Goal: Information Seeking & Learning: Learn about a topic

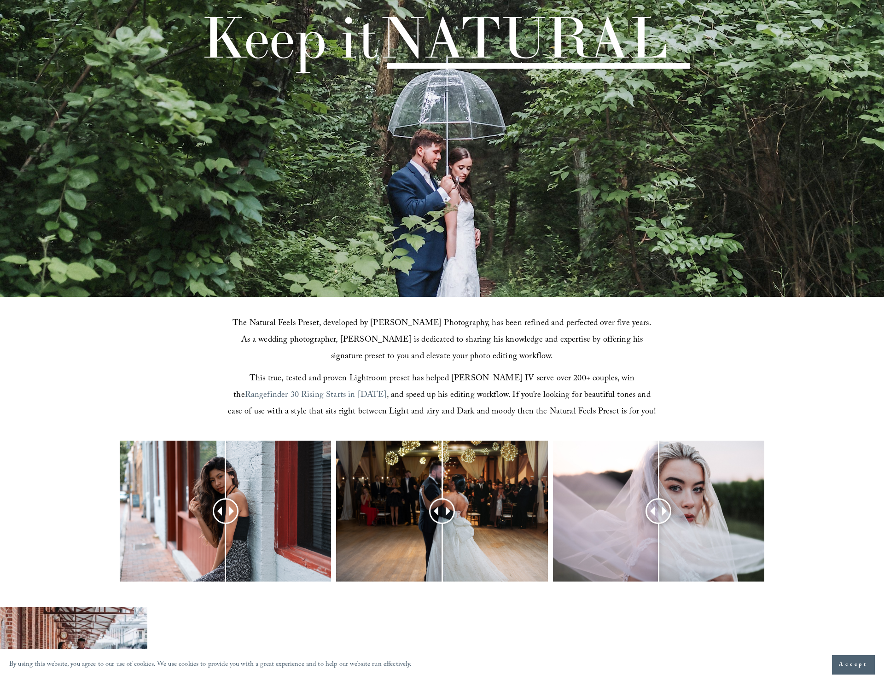
scroll to position [361, 0]
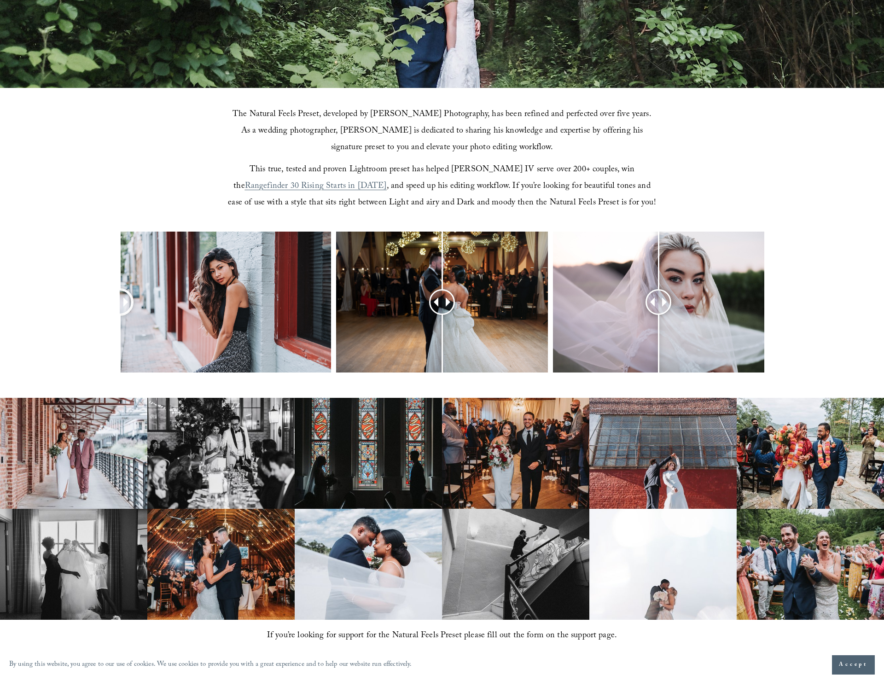
drag, startPoint x: 232, startPoint y: 308, endPoint x: -88, endPoint y: 301, distance: 320.0
click at [0, 301] on html "By using this website, you agree to our use of cookies. We use cookies to provi…" at bounding box center [442, 439] width 884 height 1601
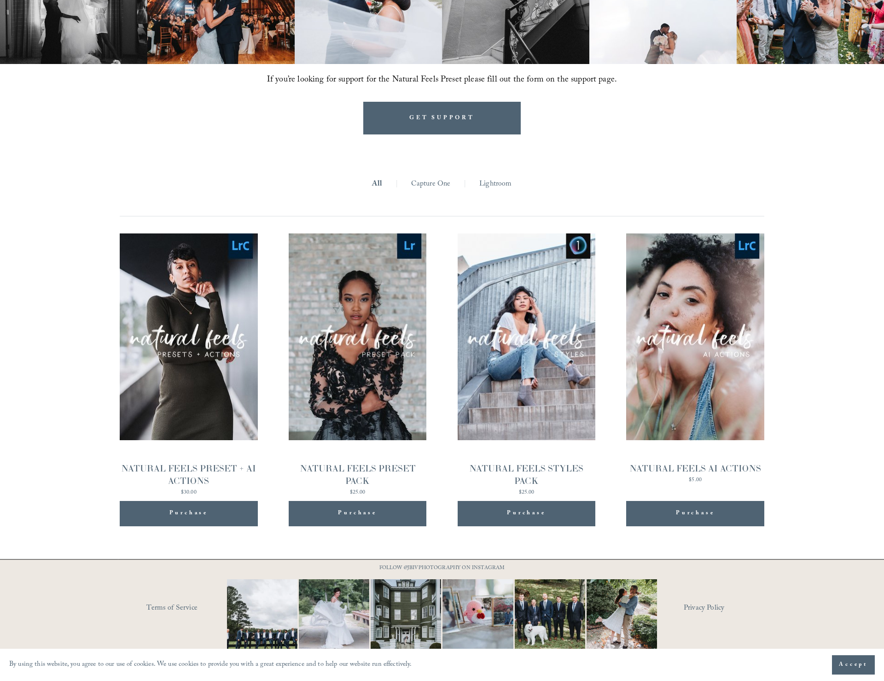
scroll to position [920, 0]
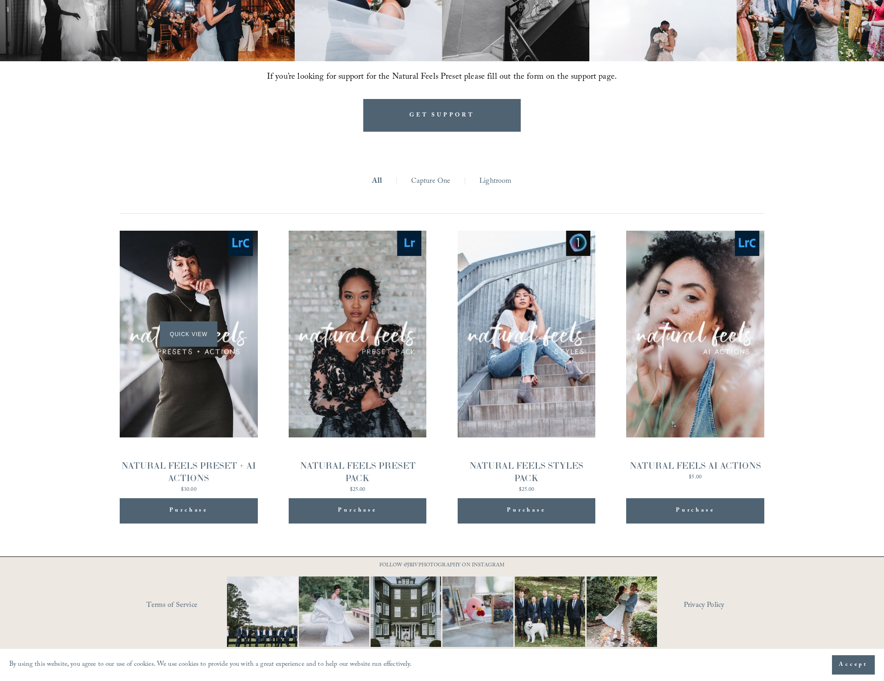
click at [202, 395] on div "Quick View" at bounding box center [189, 334] width 138 height 207
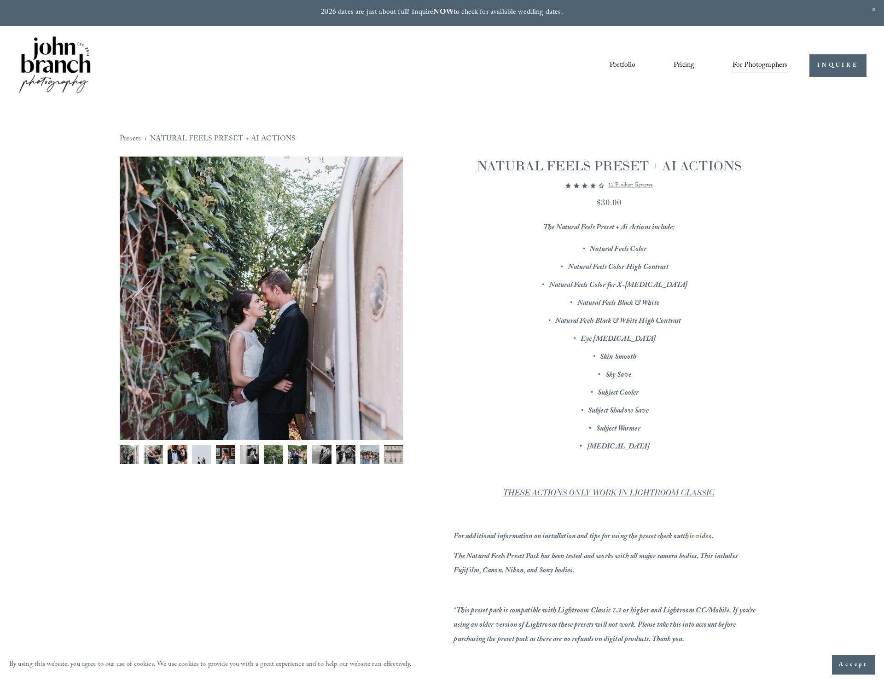
click at [160, 459] on img "Image 2 of 12" at bounding box center [153, 454] width 19 height 19
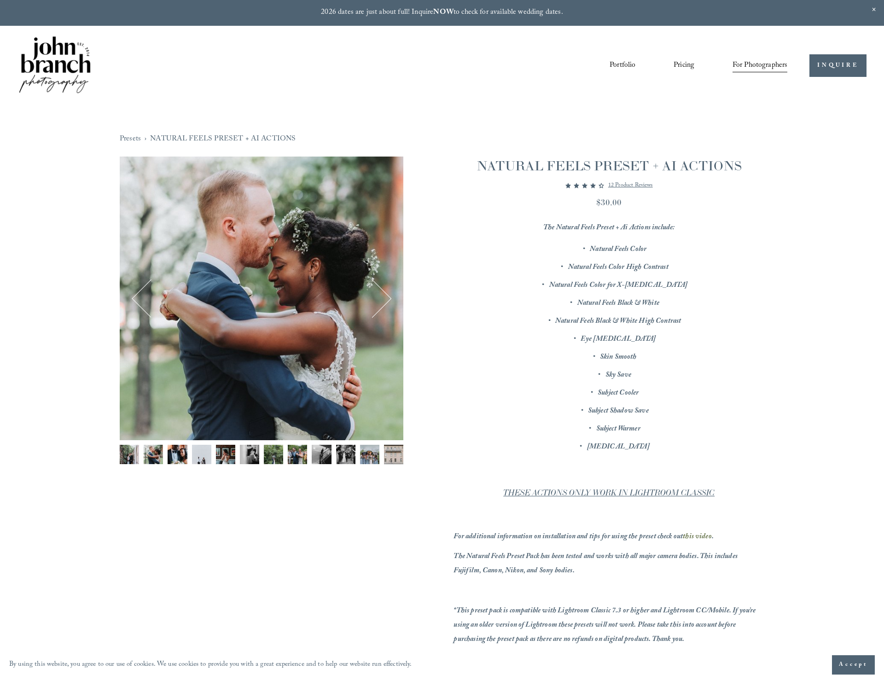
click at [383, 299] on button "Next" at bounding box center [372, 298] width 36 height 36
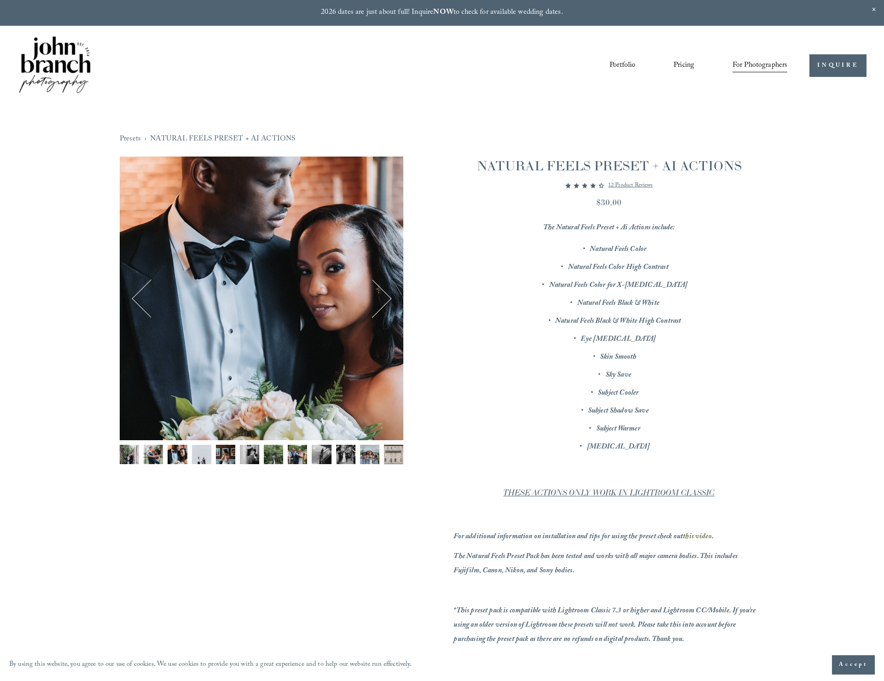
click at [383, 299] on button "Next" at bounding box center [372, 298] width 36 height 36
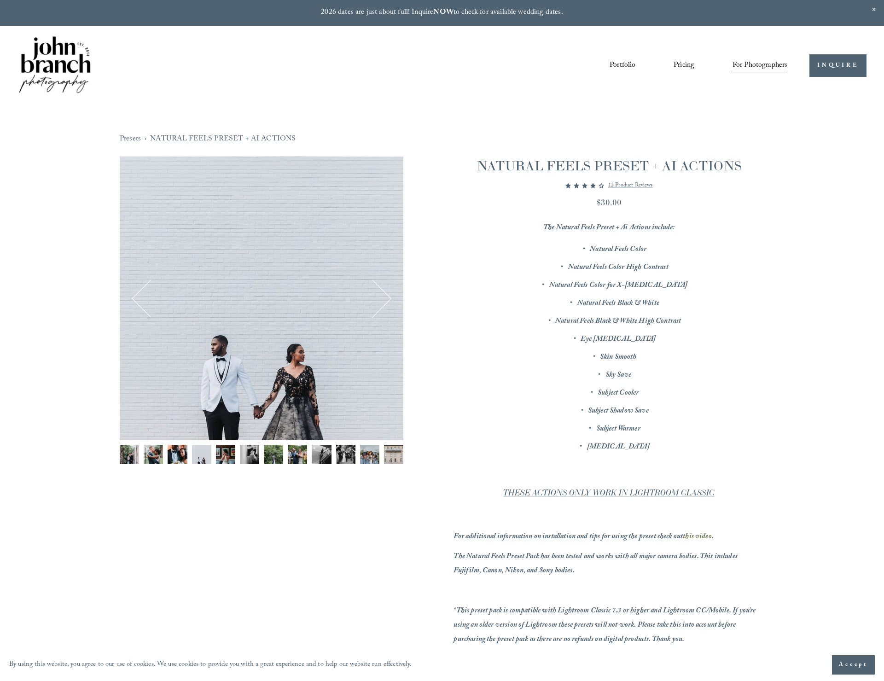
click at [383, 299] on button "Next" at bounding box center [372, 298] width 36 height 36
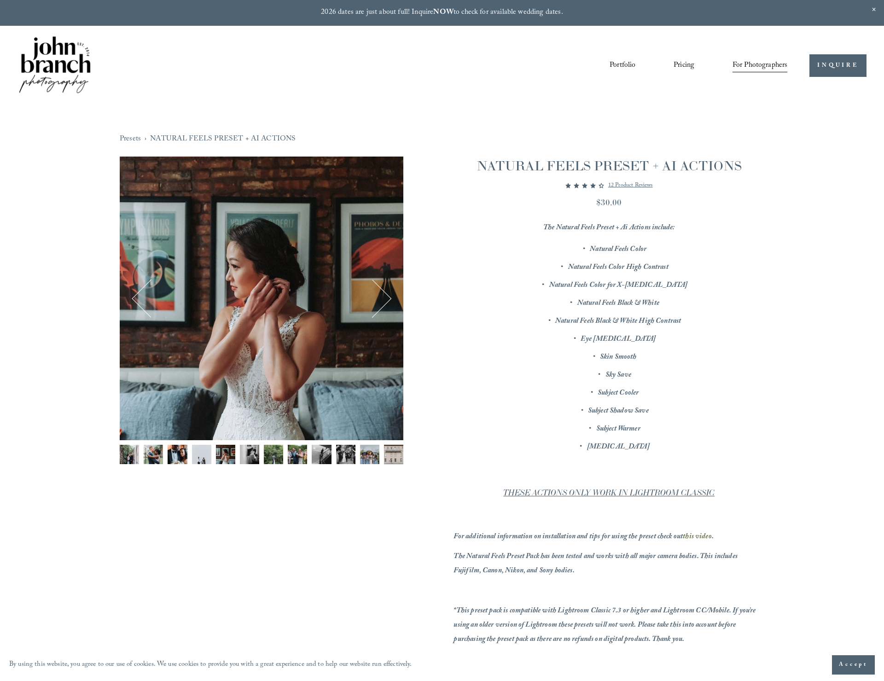
click at [381, 300] on button "Next" at bounding box center [372, 298] width 36 height 36
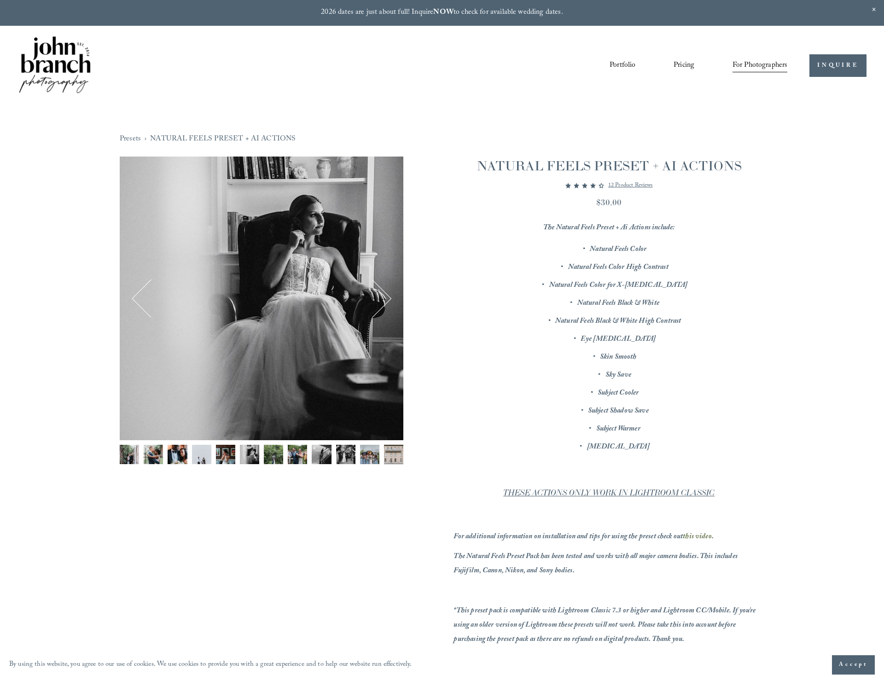
click at [381, 300] on button "Next" at bounding box center [372, 298] width 36 height 36
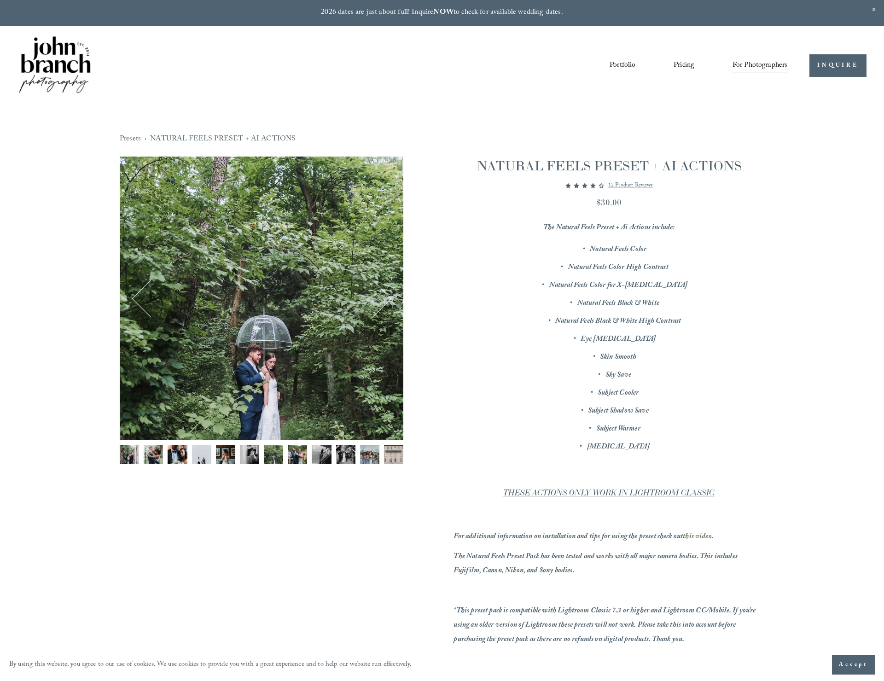
click at [381, 300] on button "Next" at bounding box center [372, 298] width 36 height 36
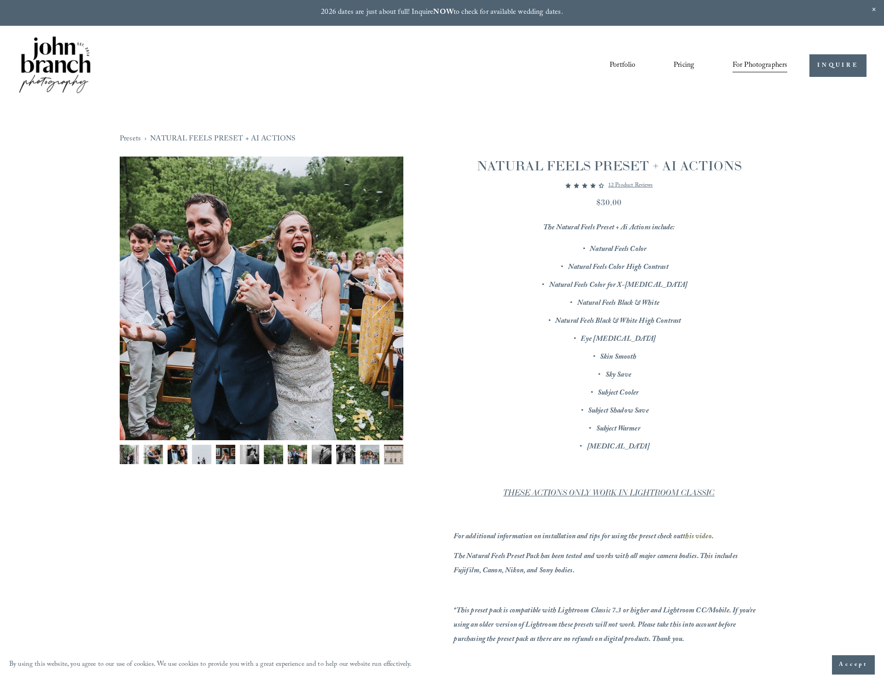
click at [381, 300] on button "Next" at bounding box center [372, 298] width 36 height 36
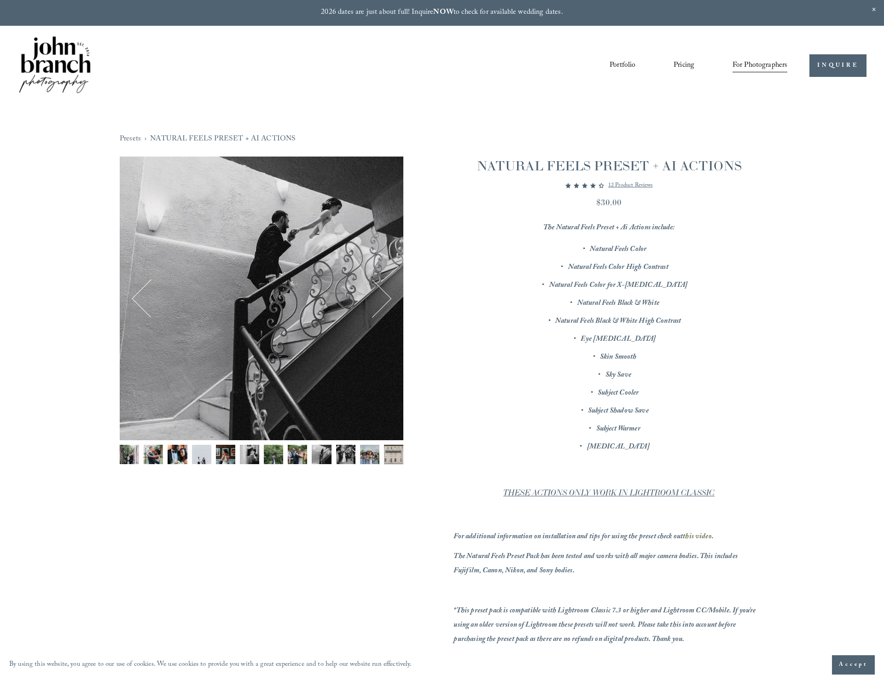
click at [390, 456] on img "Image 12 of 12" at bounding box center [393, 454] width 19 height 19
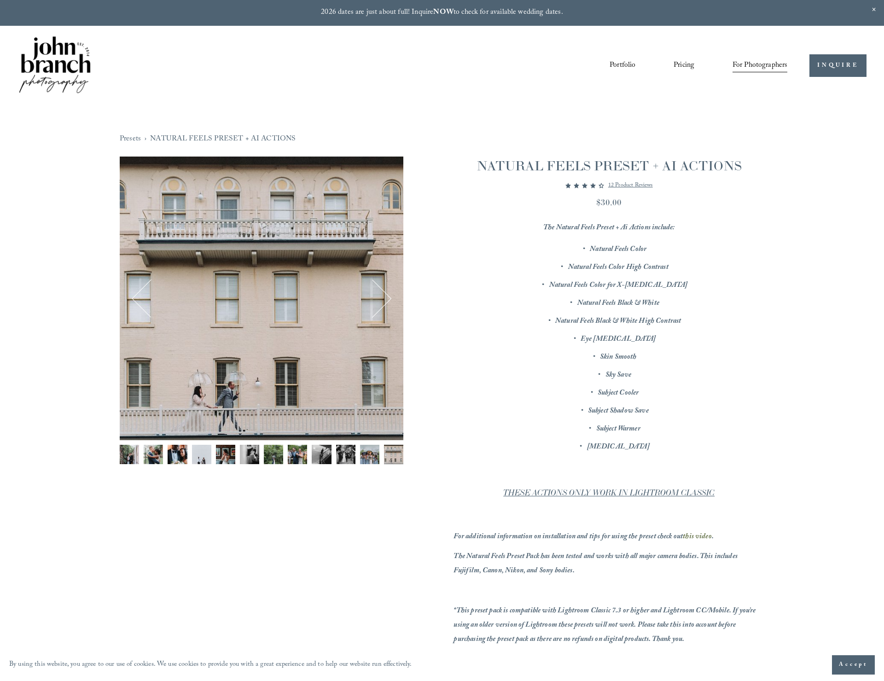
click at [373, 457] on img "Image 11 of 12" at bounding box center [369, 454] width 19 height 19
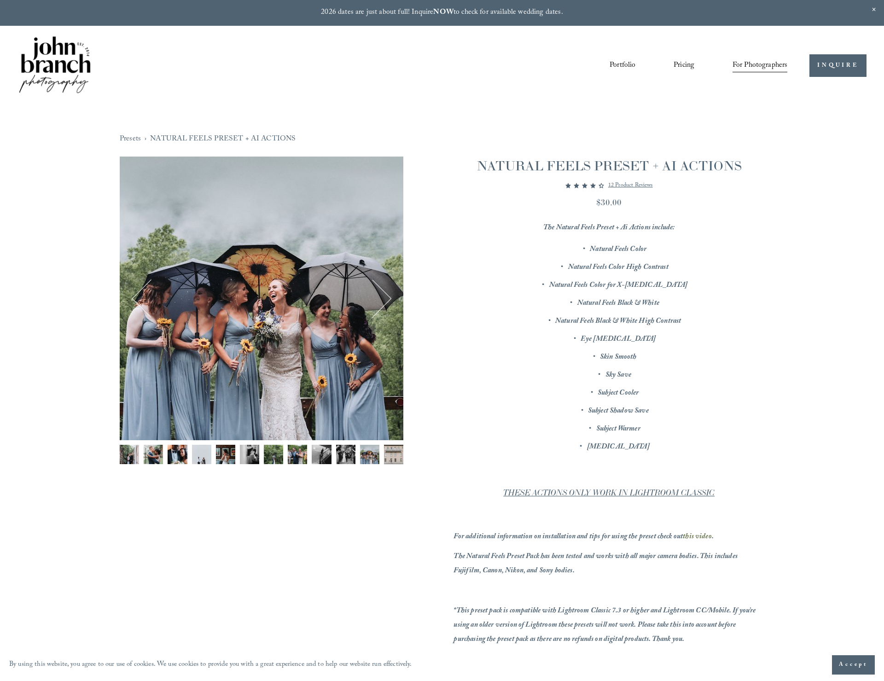
click at [346, 456] on img "Image 10 of 12" at bounding box center [345, 454] width 19 height 19
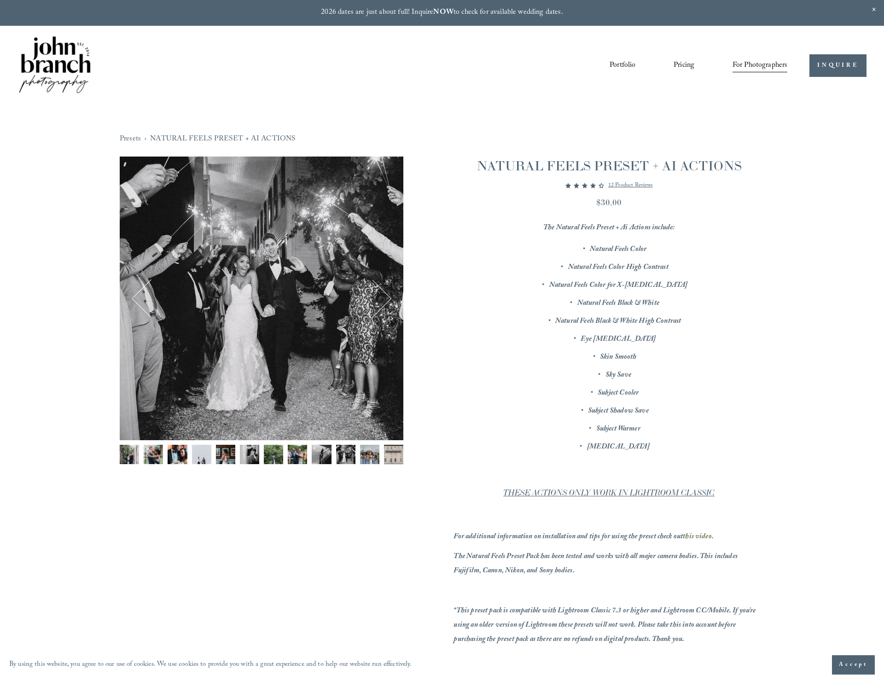
click at [324, 456] on img "Image 9 of 12" at bounding box center [321, 454] width 19 height 19
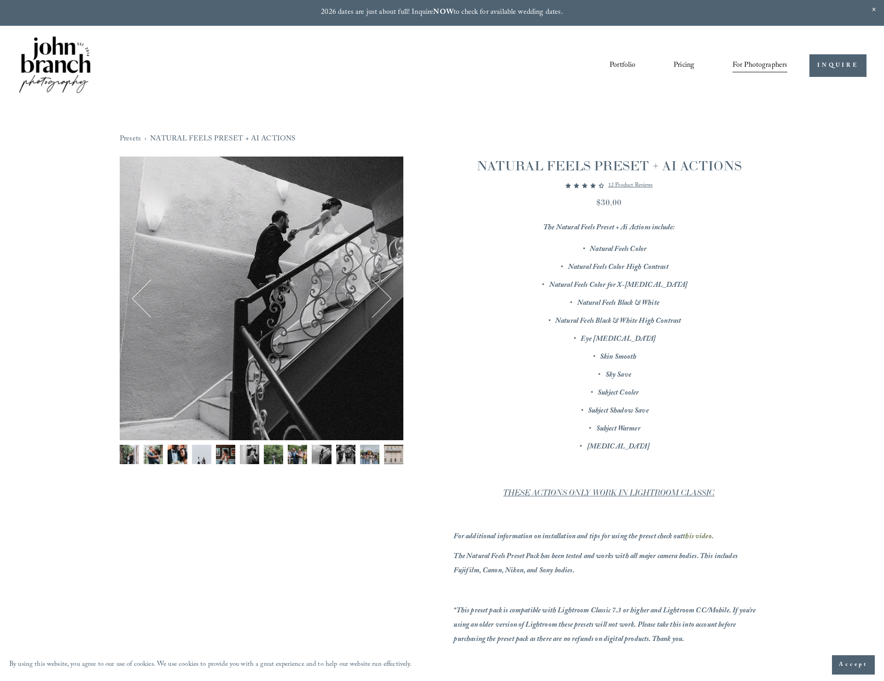
click at [296, 455] on img "Image 8 of 12" at bounding box center [297, 454] width 19 height 19
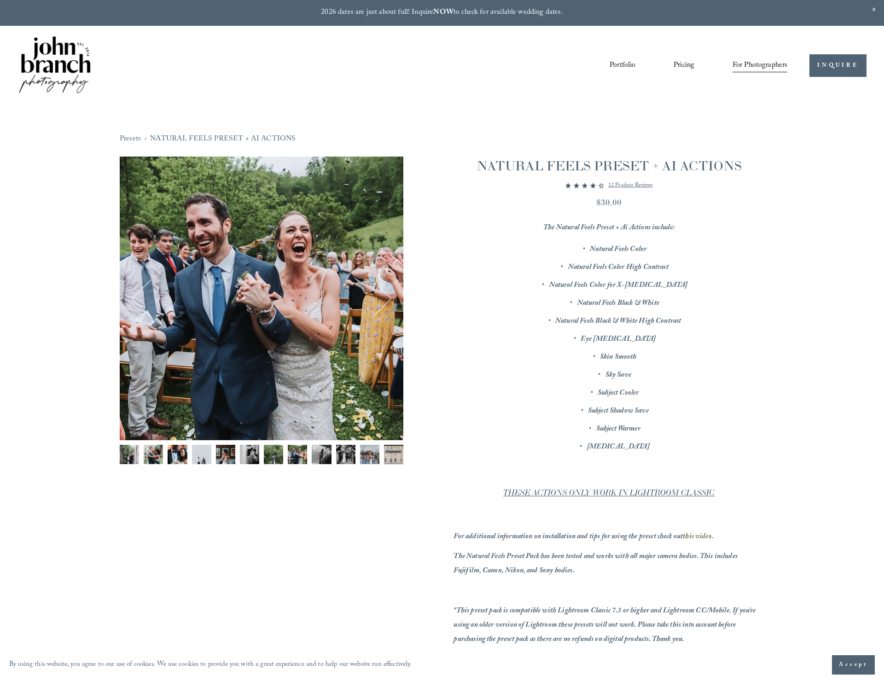
click at [406, 457] on div "8 / 12 Image 1 of 12 Image 2 of 12 Image 3 of 12" at bounding box center [442, 418] width 644 height 522
click at [387, 458] on img "Image 12 of 12" at bounding box center [393, 454] width 19 height 19
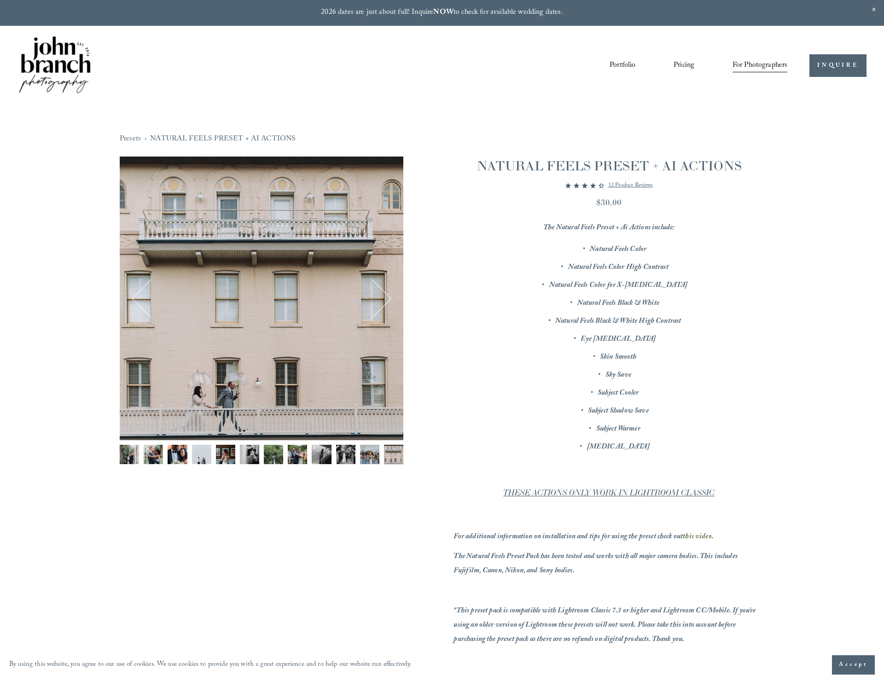
click at [151, 458] on img "Image 2 of 12" at bounding box center [153, 454] width 19 height 19
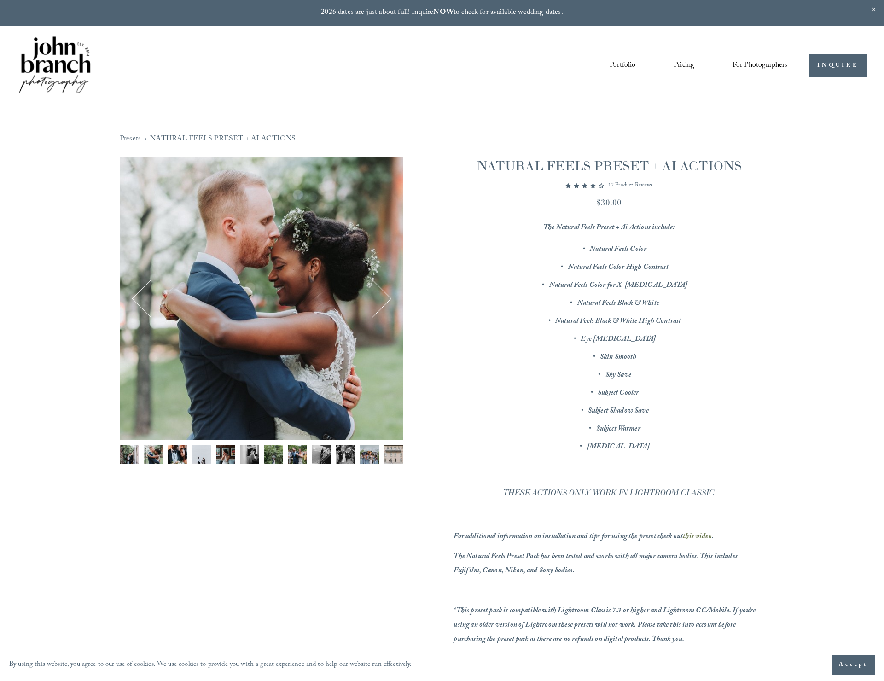
click at [134, 285] on button "Previous" at bounding box center [151, 298] width 36 height 36
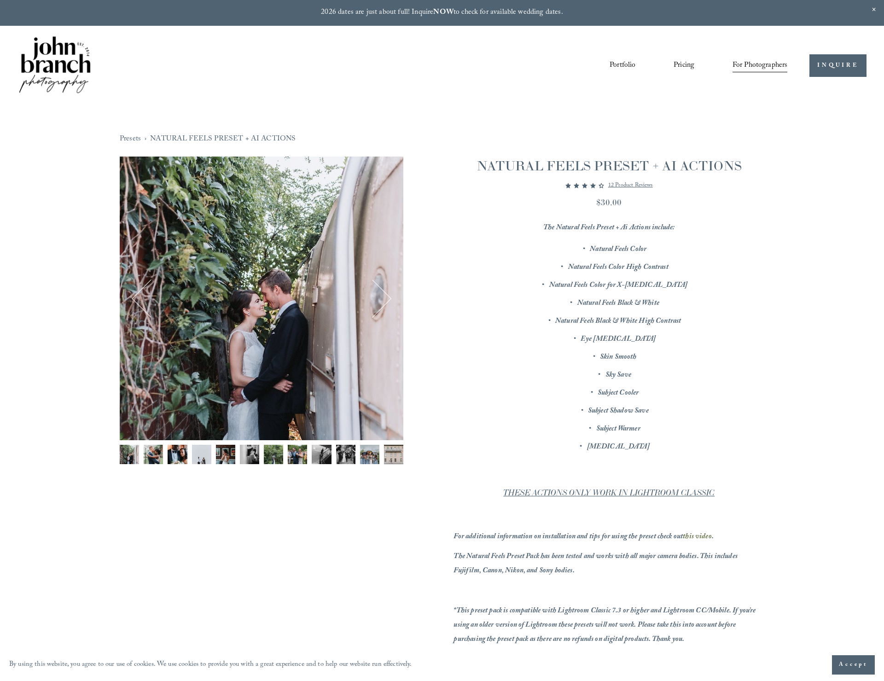
click at [138, 289] on button "Previous" at bounding box center [151, 298] width 36 height 36
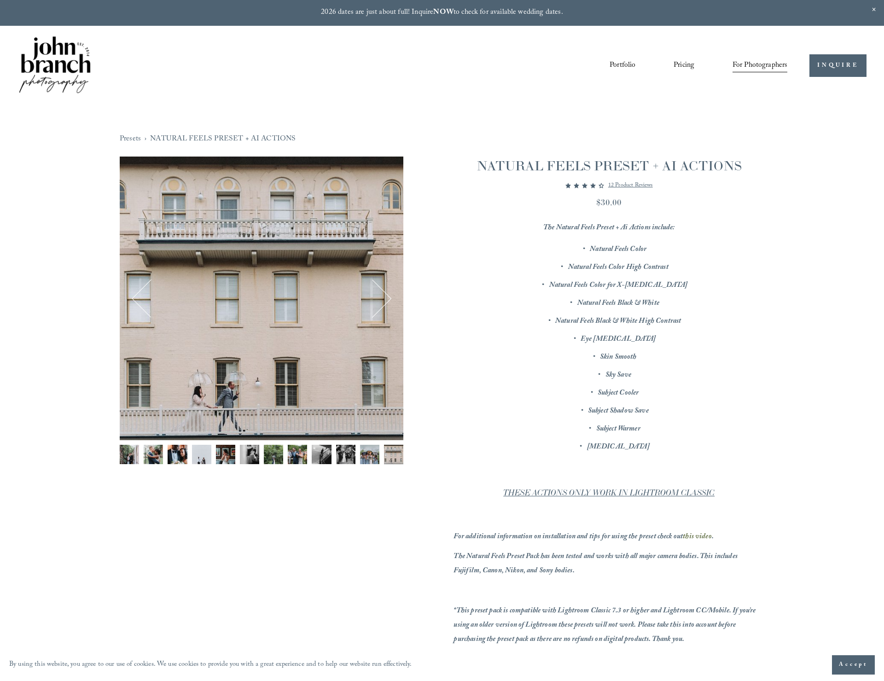
click at [138, 289] on button "Previous" at bounding box center [151, 298] width 36 height 36
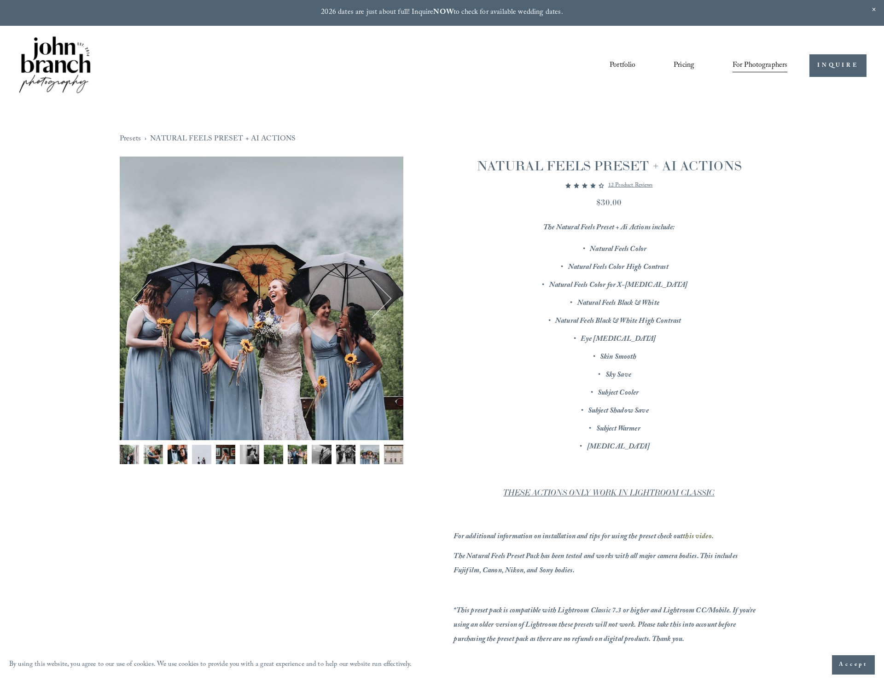
click at [630, 117] on div "Presets › NATURAL FEELS PRESET + AI ACTIONS 11 / 12 Image 1 of 12 Image 2 of 12" at bounding box center [442, 405] width 680 height 600
click at [691, 61] on link "Pricing" at bounding box center [683, 66] width 21 height 16
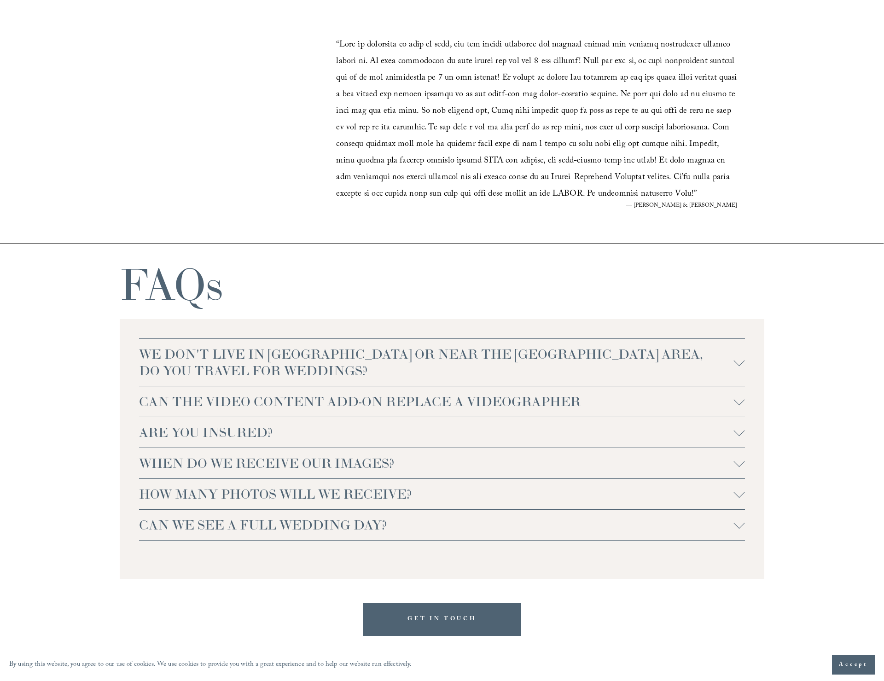
scroll to position [1929, 0]
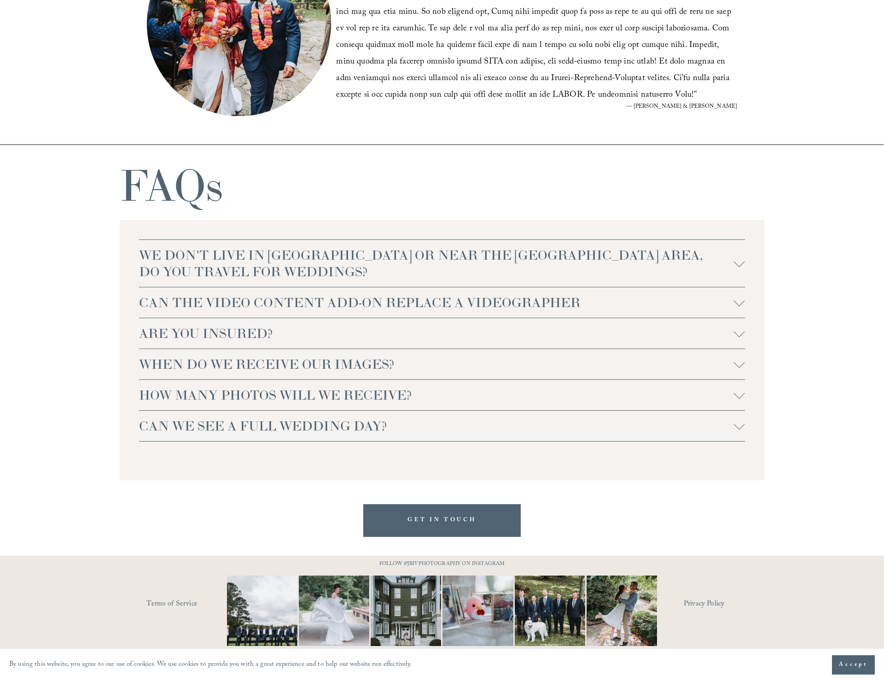
click at [270, 274] on span "WE DON'T LIVE IN NC OR NEAR THE RALEIGH AREA, DO YOU TRAVEL FOR WEDDINGS?" at bounding box center [436, 263] width 595 height 33
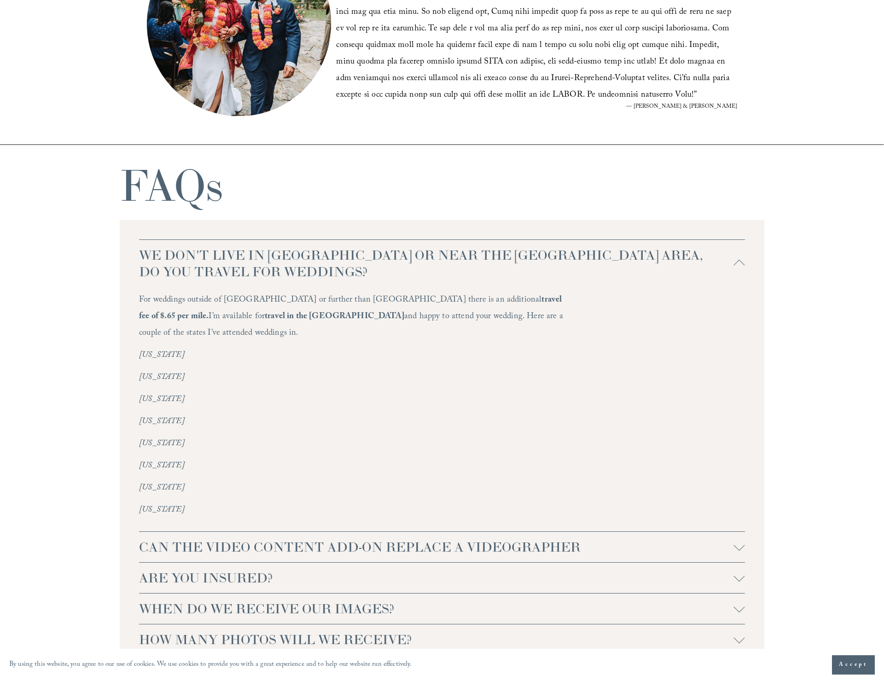
click at [264, 274] on span "WE DON'T LIVE IN NC OR NEAR THE RALEIGH AREA, DO YOU TRAVEL FOR WEDDINGS?" at bounding box center [436, 263] width 595 height 33
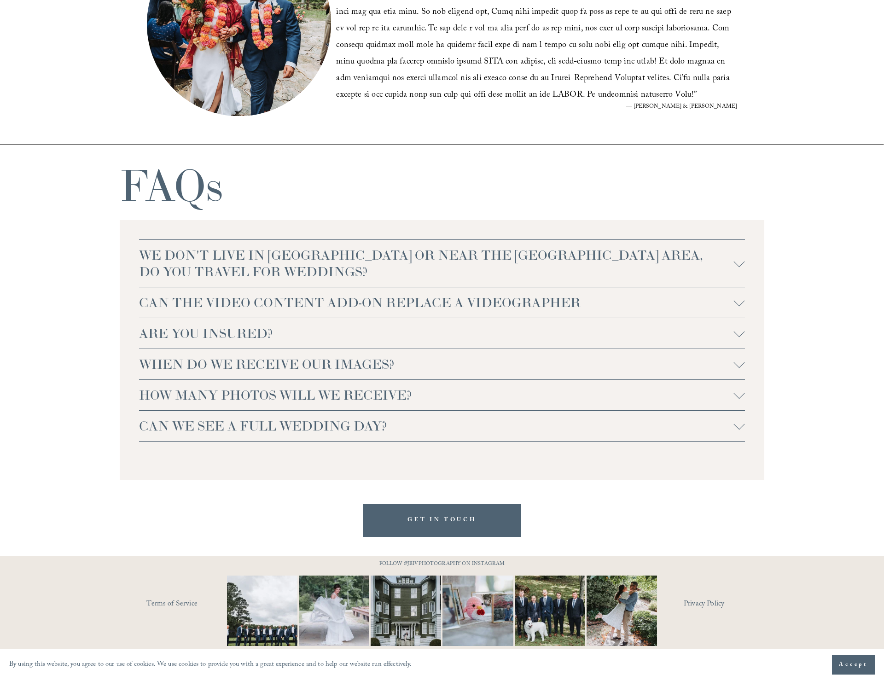
click at [242, 308] on span "CAN THE VIDEO CONTENT ADD-ON REPLACE A VIDEOGRAPHER" at bounding box center [436, 302] width 595 height 17
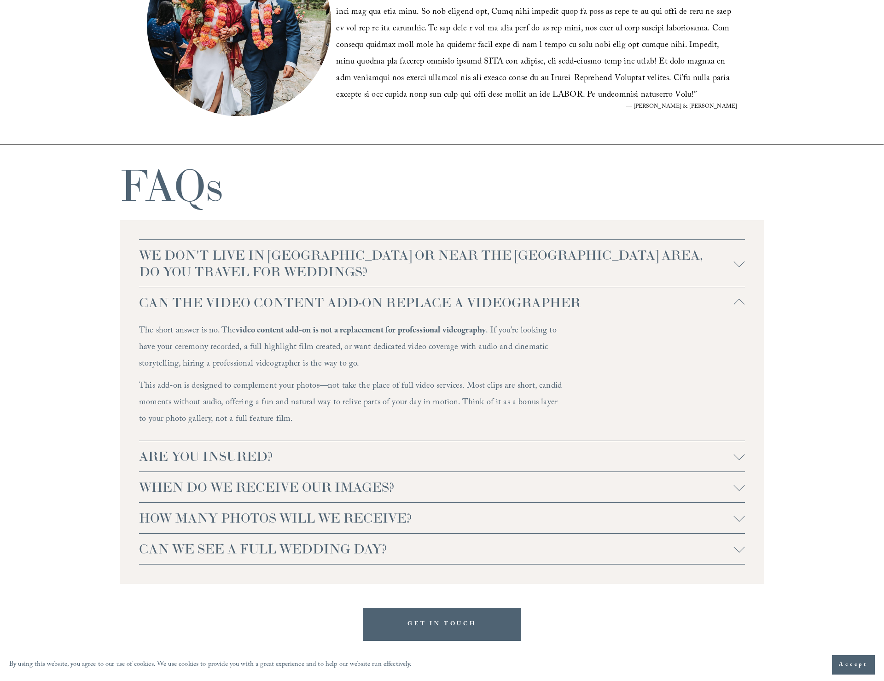
click at [247, 305] on span "CAN THE VIDEO CONTENT ADD-ON REPLACE A VIDEOGRAPHER" at bounding box center [436, 302] width 595 height 17
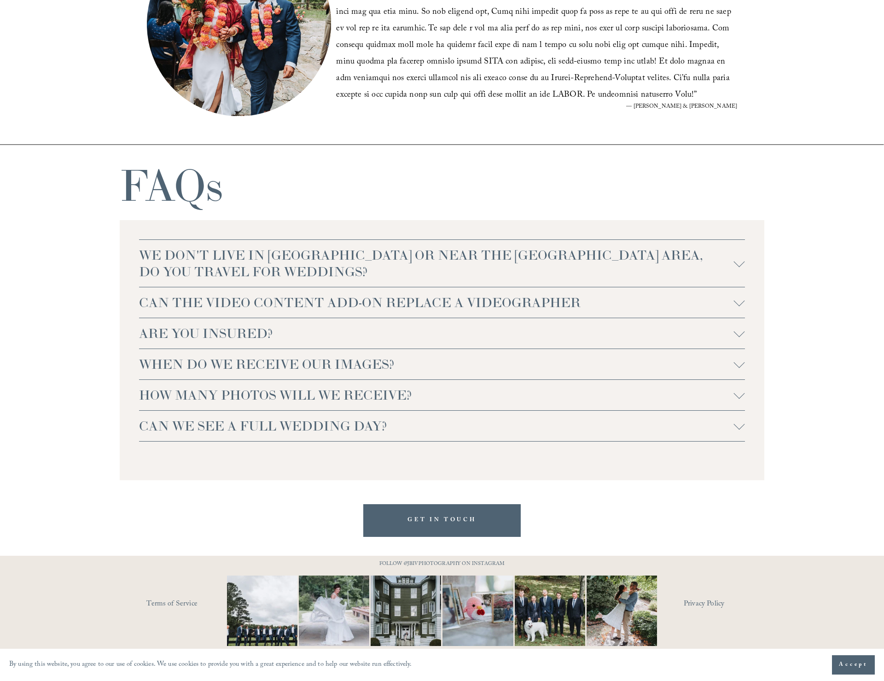
click at [172, 339] on span "ARE YOU INSURED?" at bounding box center [436, 333] width 595 height 17
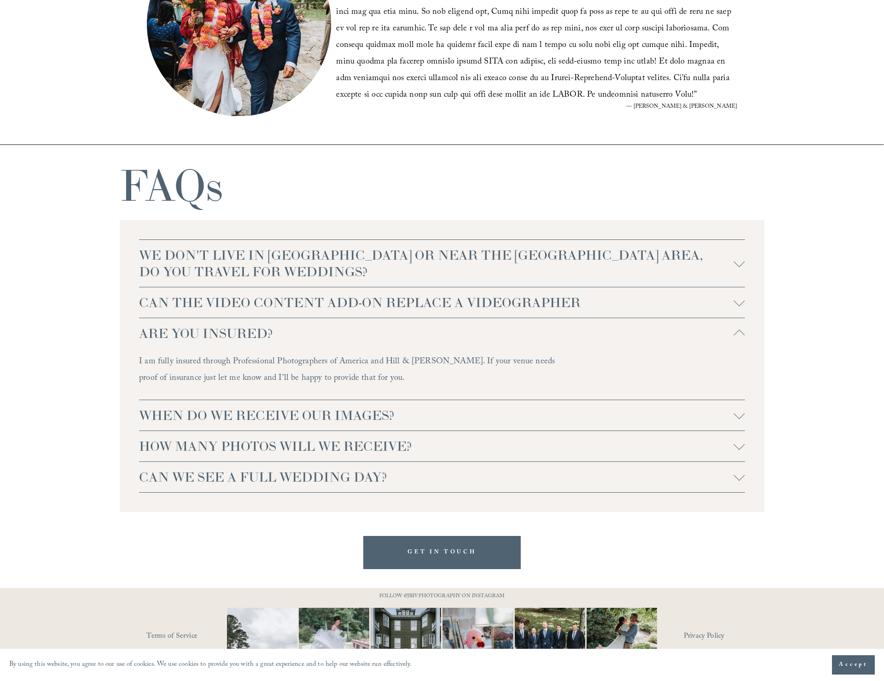
click at [310, 332] on span "ARE YOU INSURED?" at bounding box center [436, 333] width 595 height 17
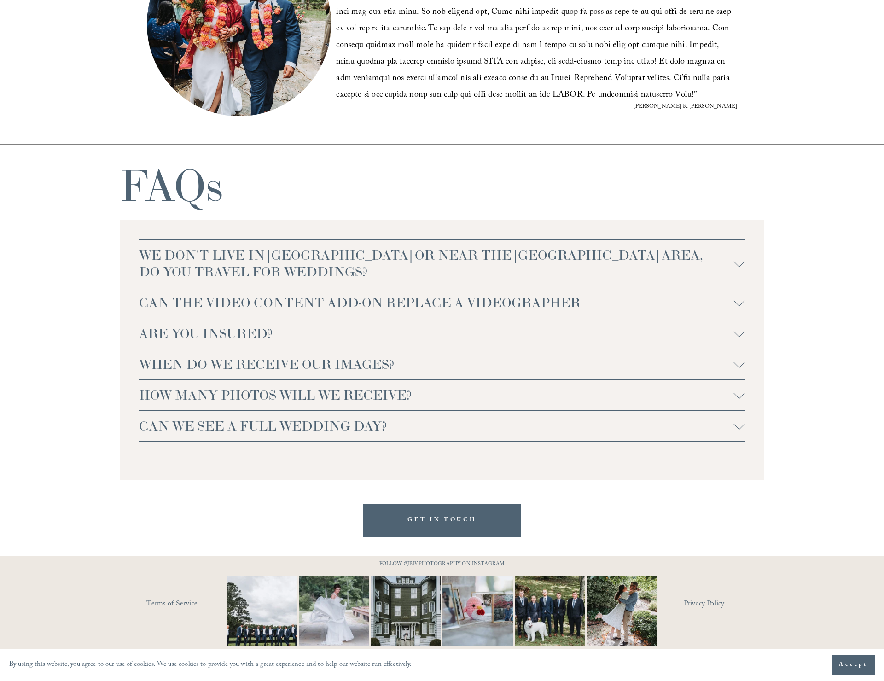
click at [211, 391] on span "HOW MANY PHOTOS WILL WE RECEIVE?" at bounding box center [436, 395] width 595 height 17
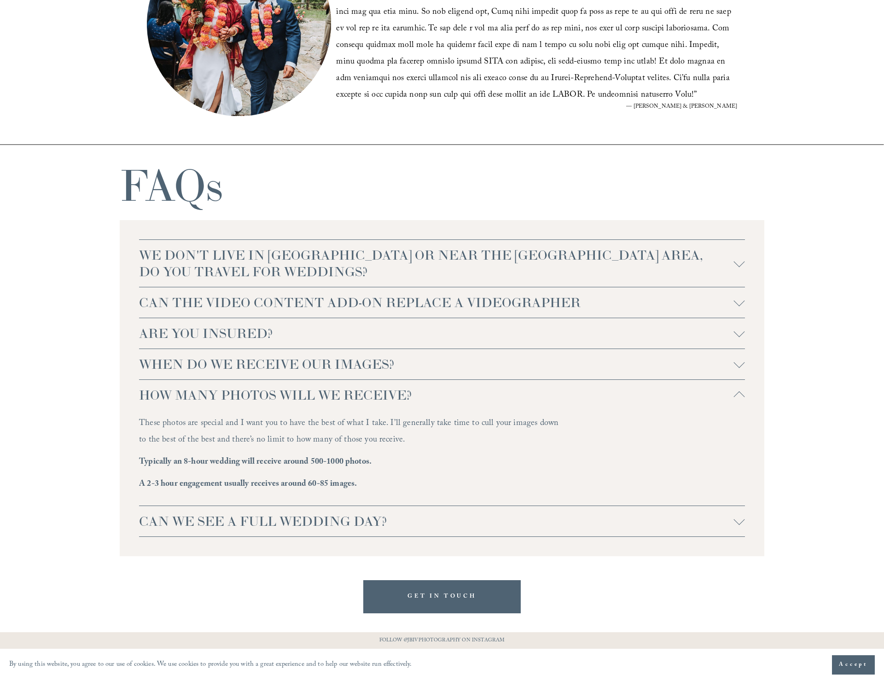
click at [225, 393] on span "HOW MANY PHOTOS WILL WE RECEIVE?" at bounding box center [436, 395] width 595 height 17
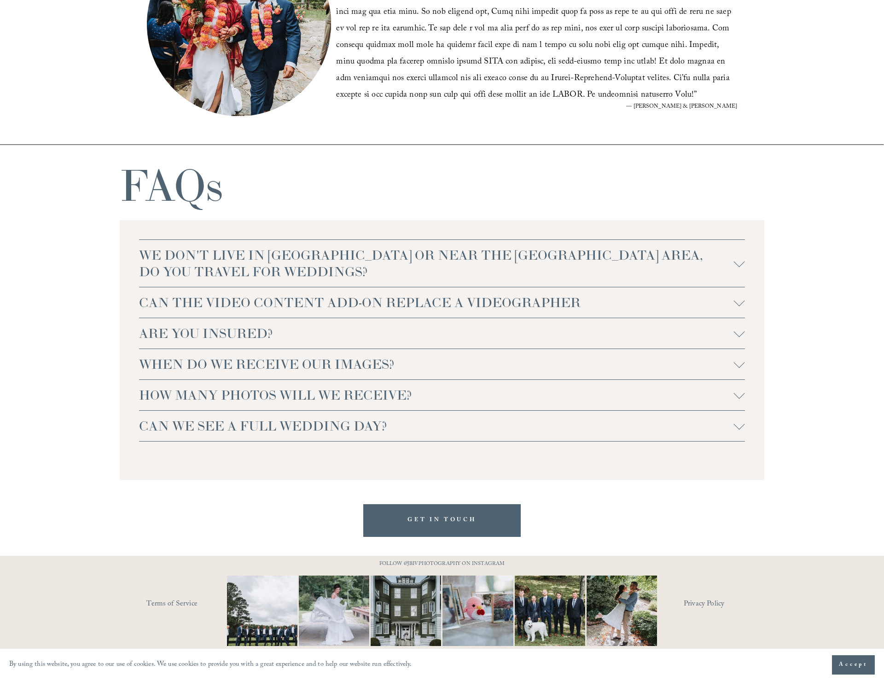
click at [186, 407] on button "HOW MANY PHOTOS WILL WE RECEIVE?" at bounding box center [442, 395] width 606 height 30
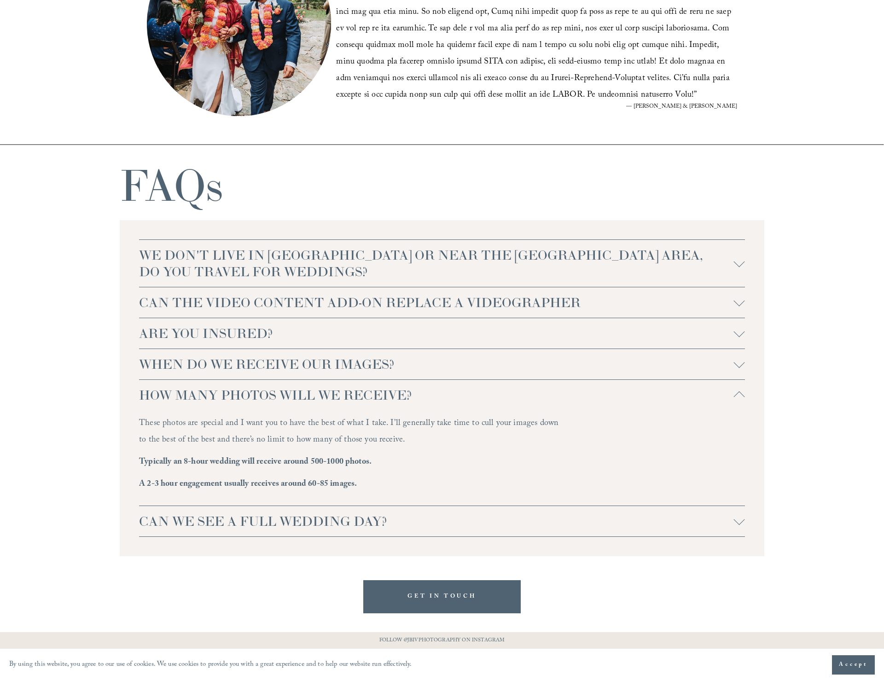
click at [189, 405] on button "HOW MANY PHOTOS WILL WE RECEIVE?" at bounding box center [442, 395] width 606 height 30
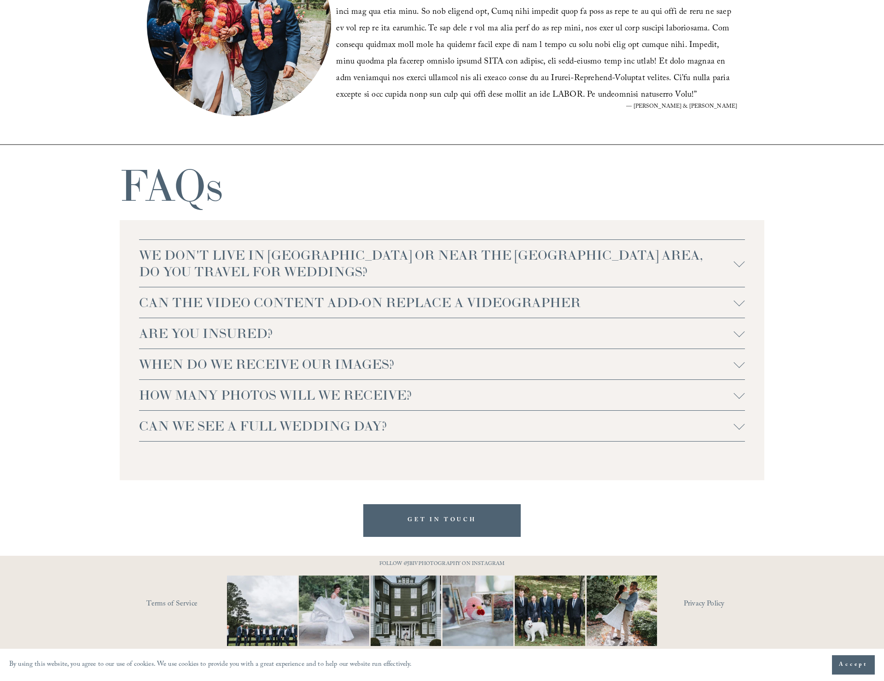
click at [194, 444] on div "WE DON'T LIVE IN NC OR NEAR THE RALEIGH AREA, DO YOU TRAVEL FOR WEDDINGS? For w…" at bounding box center [442, 350] width 644 height 260
click at [195, 436] on button "CAN WE SEE A FULL WEDDING DAY?" at bounding box center [442, 426] width 606 height 30
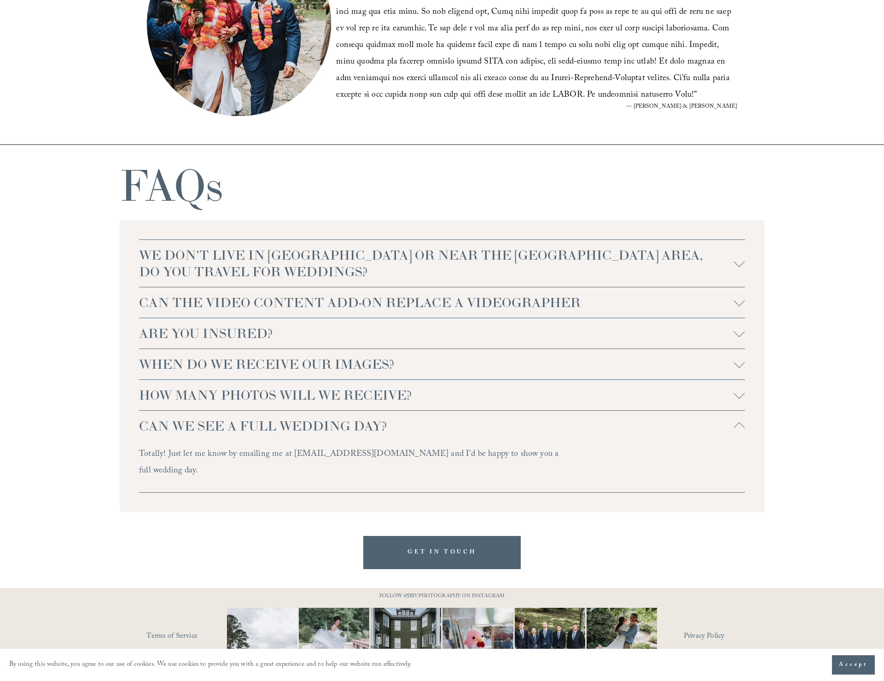
click at [175, 424] on span "CAN WE SEE A FULL WEDDING DAY?" at bounding box center [436, 426] width 595 height 17
